Goal: Information Seeking & Learning: Learn about a topic

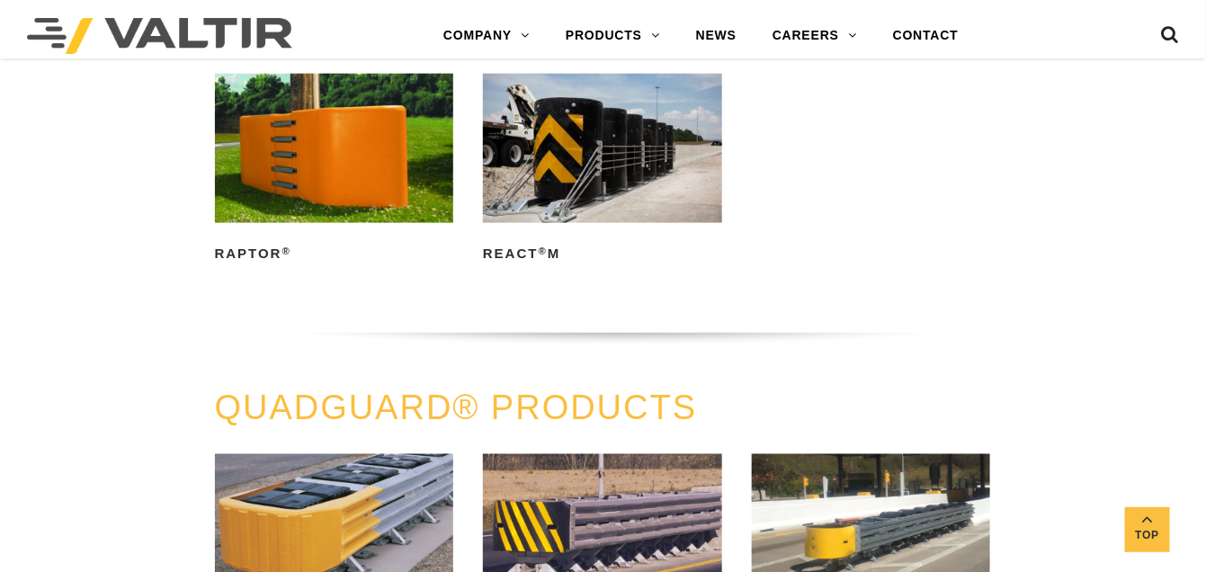
scroll to position [630, 0]
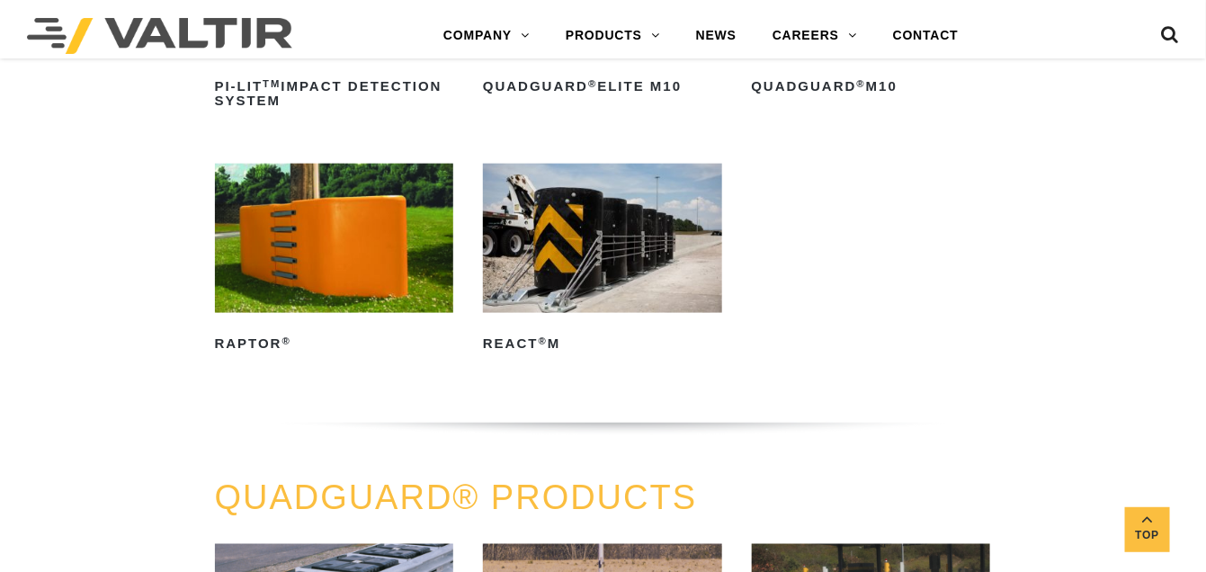
click at [369, 230] on img at bounding box center [334, 238] width 239 height 149
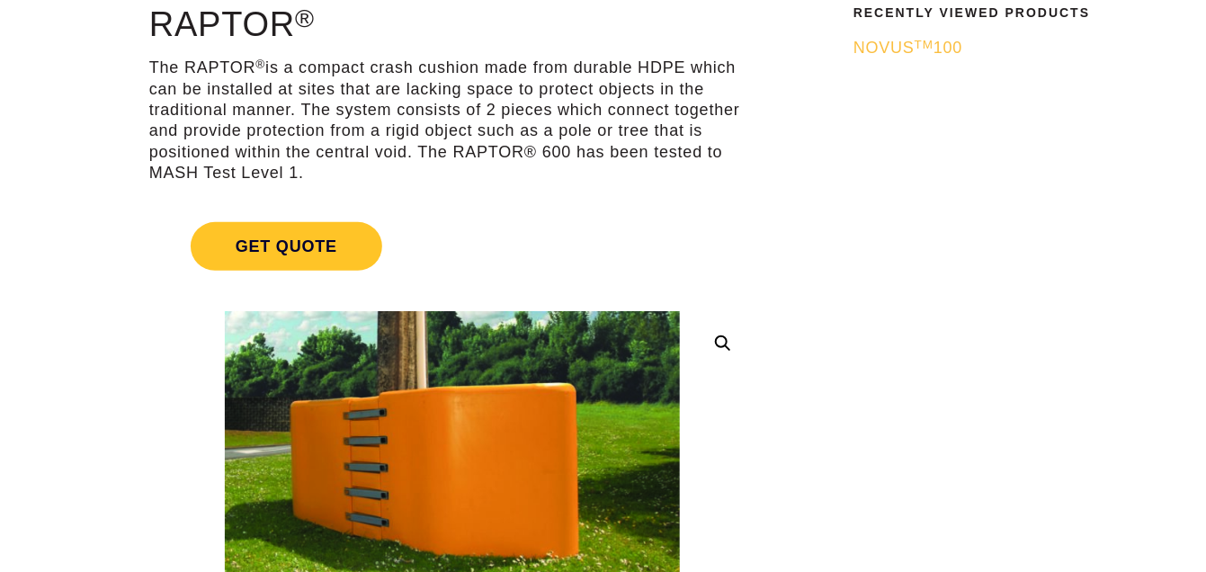
scroll to position [270, 0]
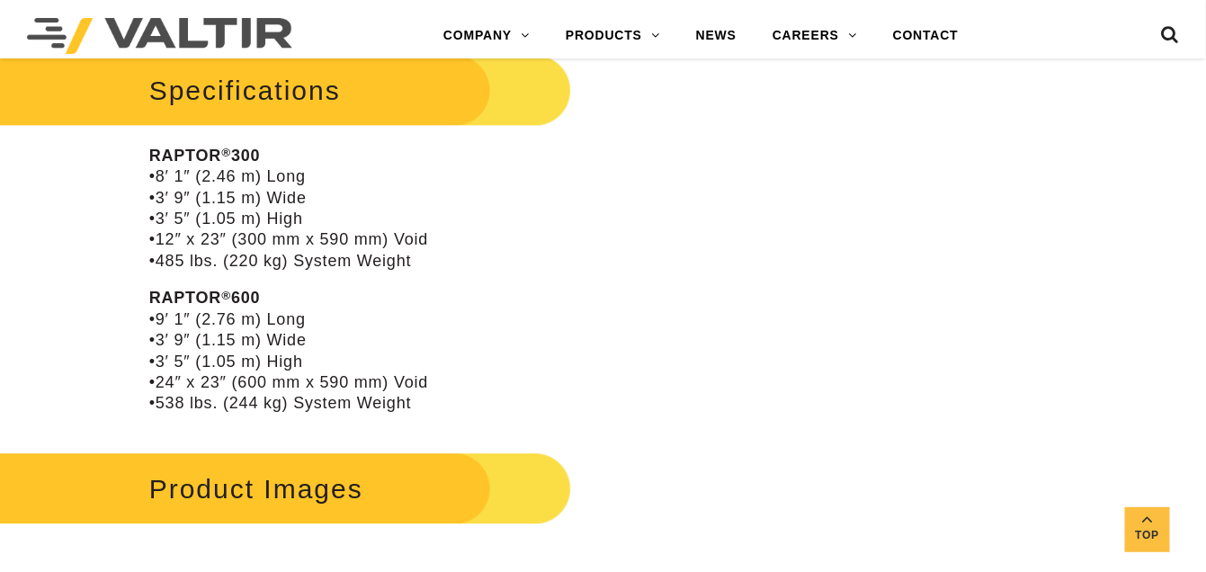
scroll to position [1529, 0]
